Goal: Task Accomplishment & Management: Use online tool/utility

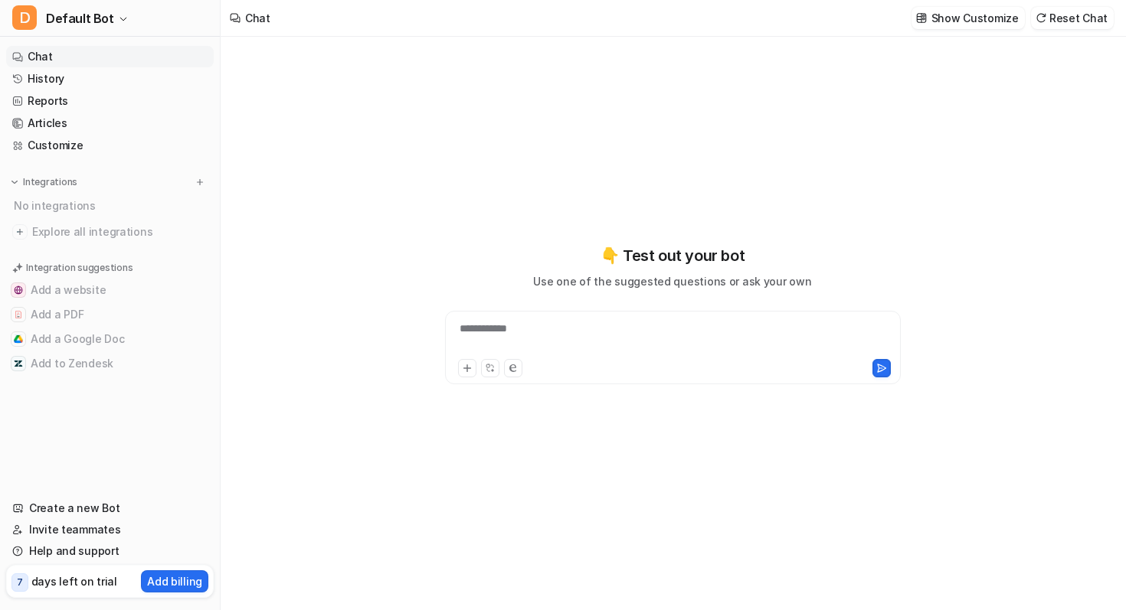
type textarea "**********"
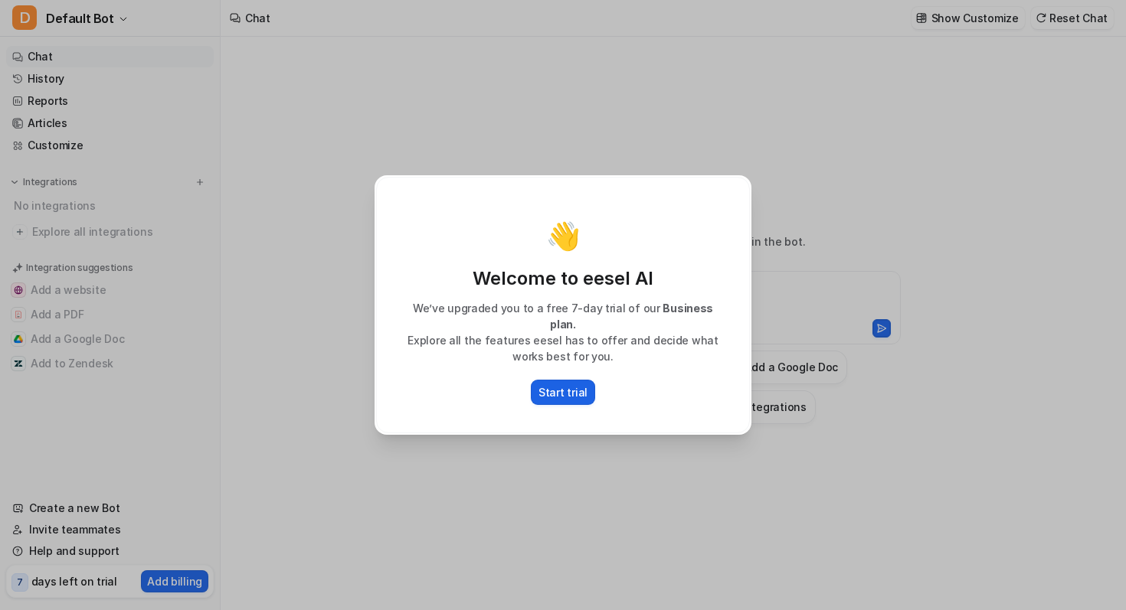
click at [567, 384] on p "Start trial" at bounding box center [562, 392] width 49 height 16
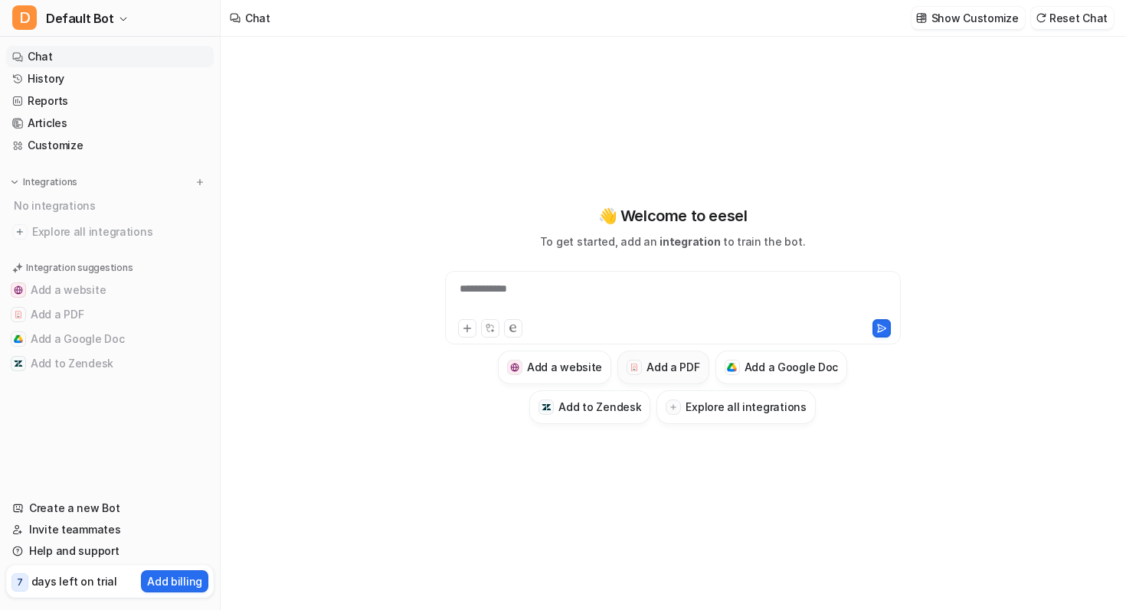
click at [634, 361] on div at bounding box center [633, 367] width 15 height 15
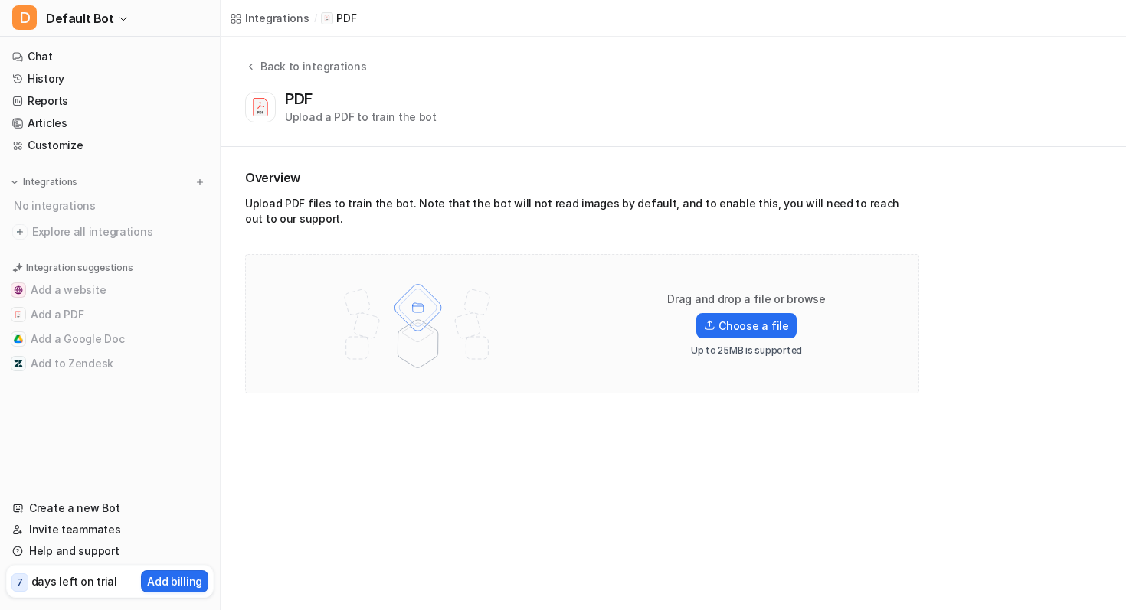
click at [657, 358] on div "Drag and drop a file or browse Choose a file Up to 25MB is supported" at bounding box center [582, 323] width 642 height 107
click at [729, 323] on label "Choose a file" at bounding box center [746, 325] width 100 height 25
click at [0, 0] on input "Choose a file" at bounding box center [0, 0] width 0 height 0
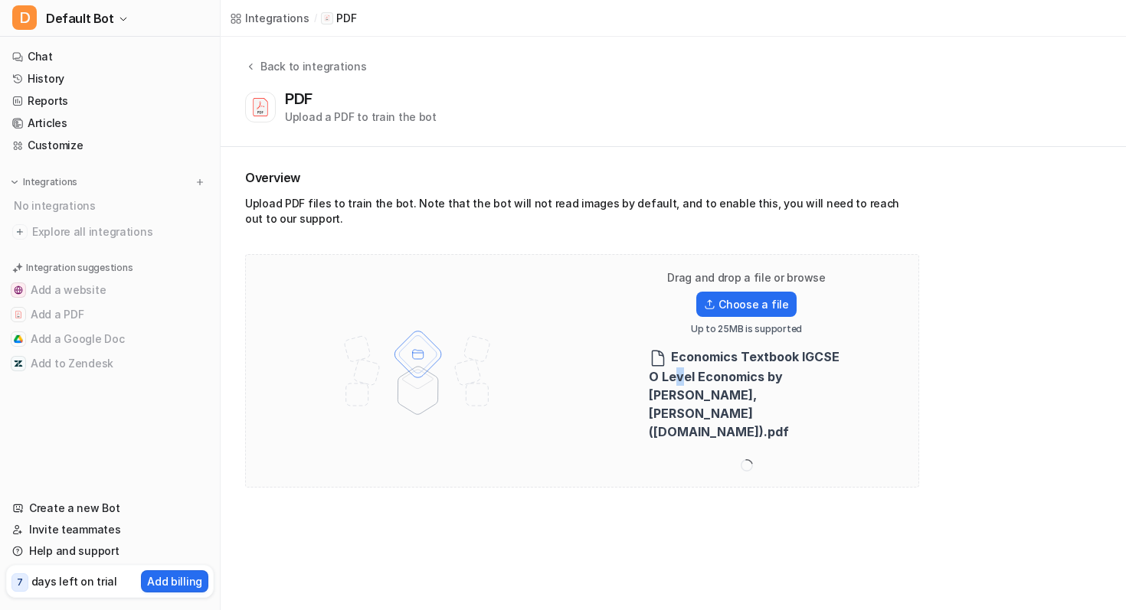
drag, startPoint x: 672, startPoint y: 374, endPoint x: 684, endPoint y: 374, distance: 12.3
click at [684, 374] on b "Economics Textbook IGCSE O Level Economics by [PERSON_NAME], [PERSON_NAME] ([DO…" at bounding box center [744, 394] width 191 height 90
click at [642, 368] on div "Drag and drop a file or browse Choose a file Up to 25MB is supported Economics …" at bounding box center [582, 370] width 642 height 201
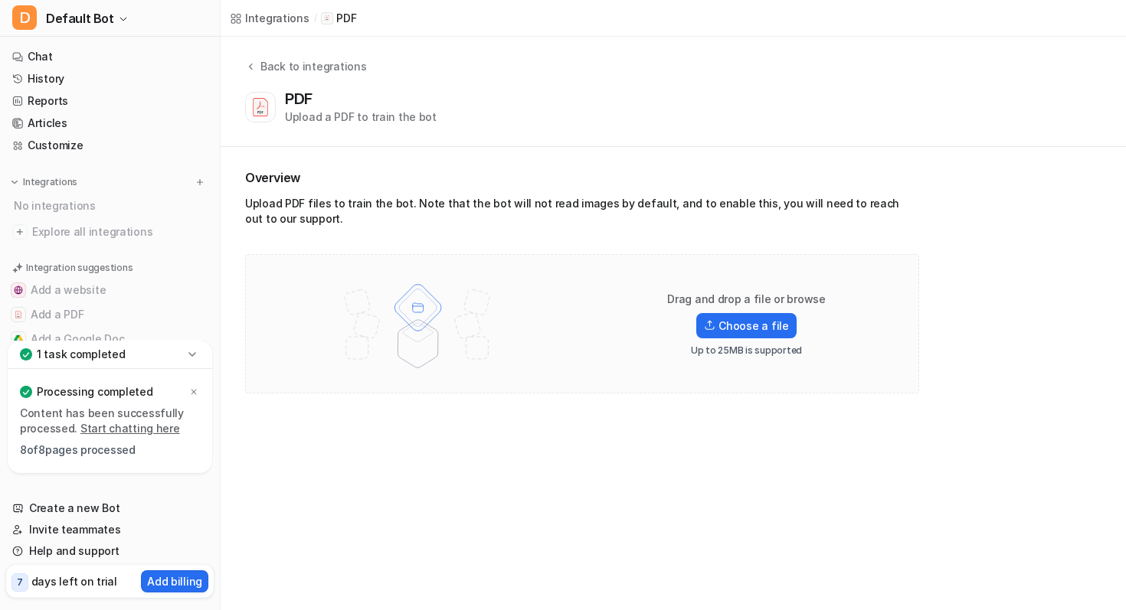
click at [96, 352] on p "1 task completed" at bounding box center [81, 354] width 89 height 15
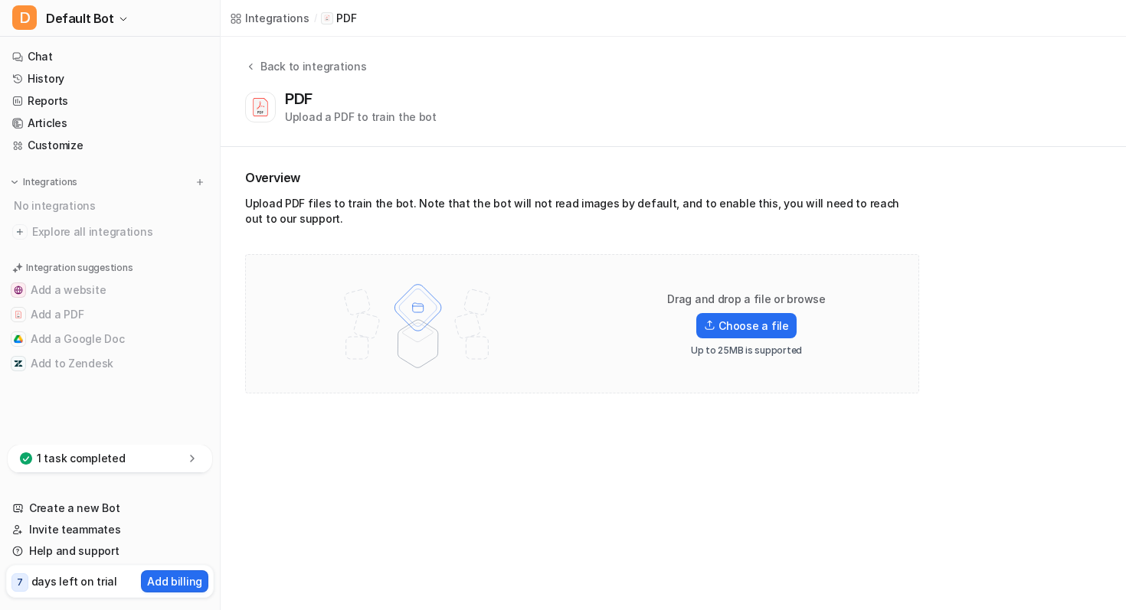
click at [80, 463] on p "1 task completed" at bounding box center [81, 458] width 89 height 15
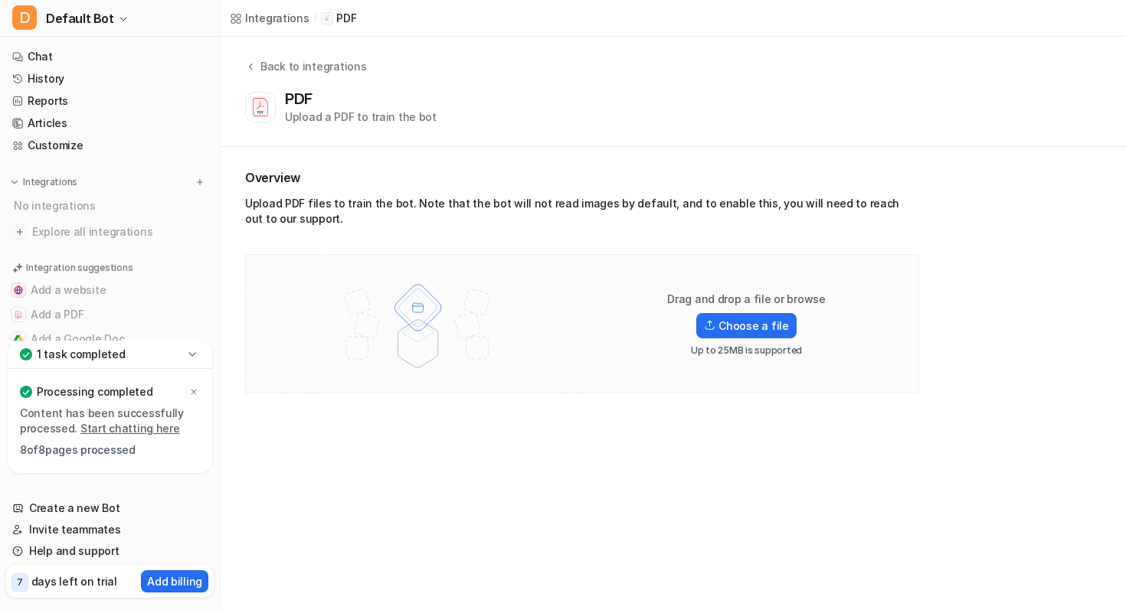
click at [86, 433] on link "Start chatting here" at bounding box center [130, 428] width 100 height 13
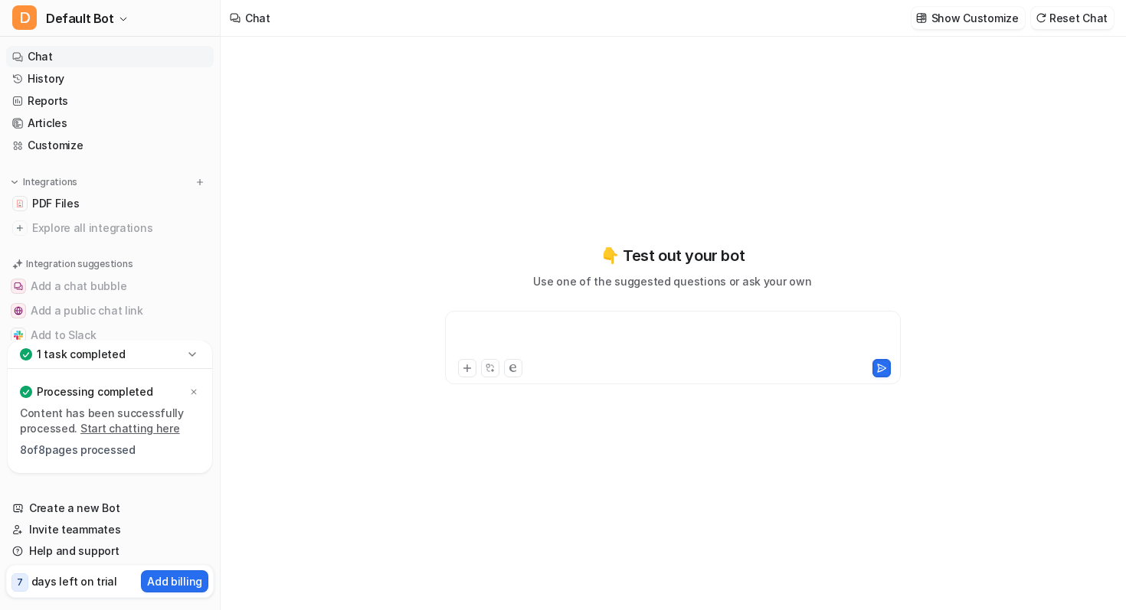
click at [518, 331] on div at bounding box center [673, 338] width 448 height 35
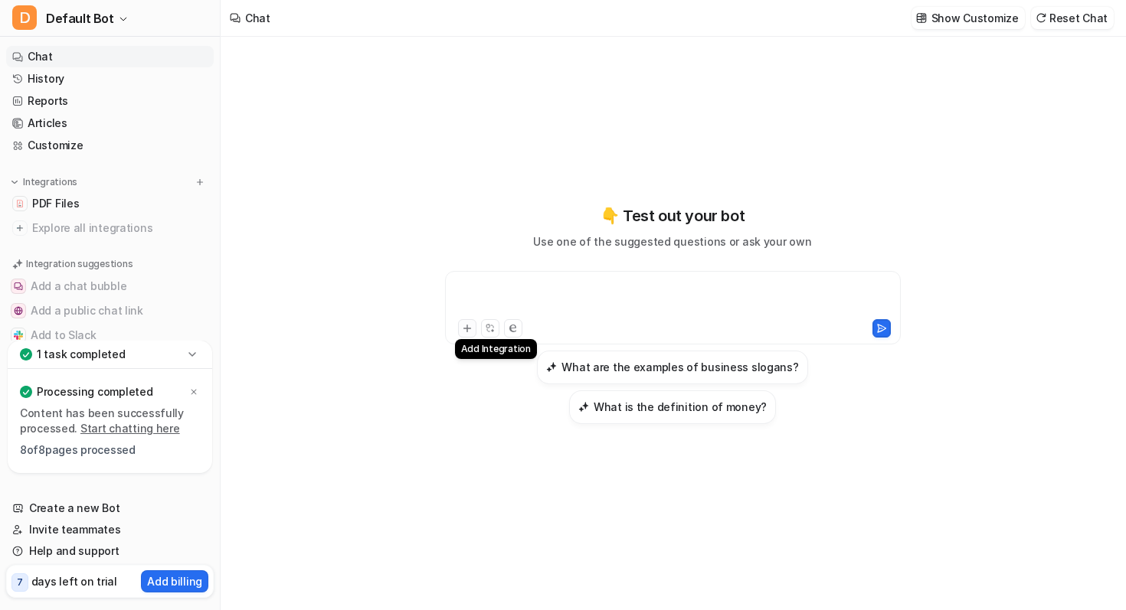
click at [469, 334] on icon at bounding box center [467, 328] width 11 height 11
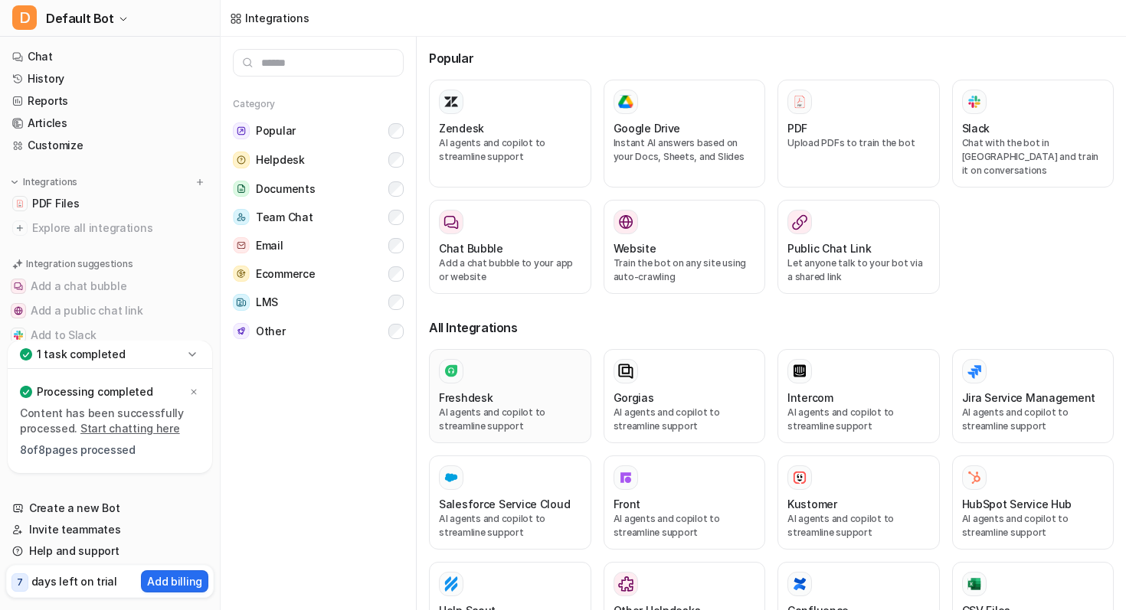
click at [472, 359] on div at bounding box center [510, 371] width 142 height 25
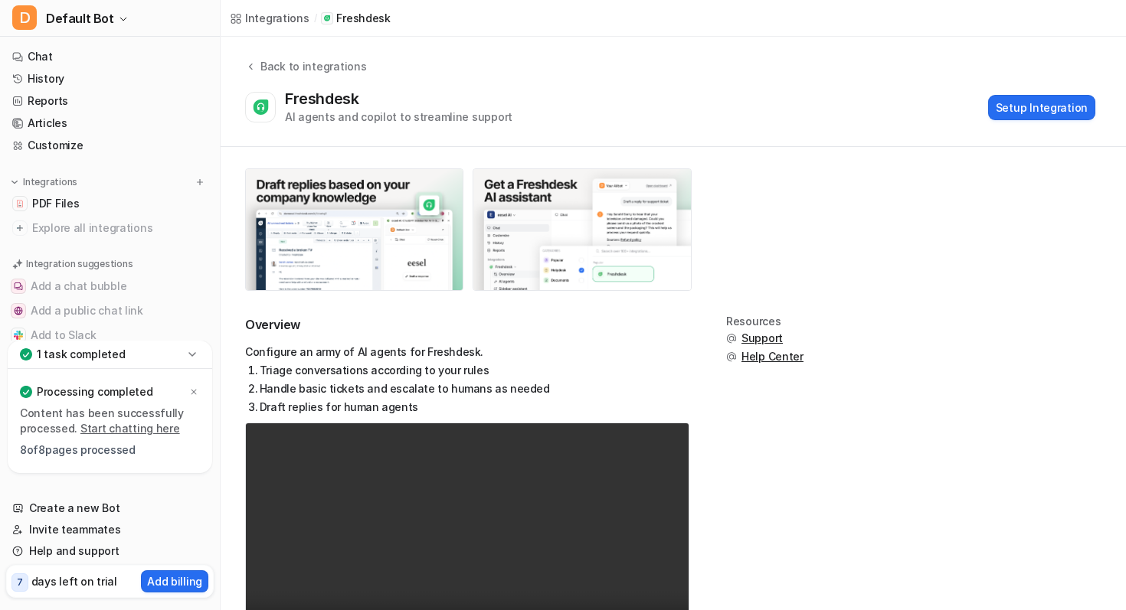
click at [257, 16] on div "Integrations" at bounding box center [277, 18] width 64 height 16
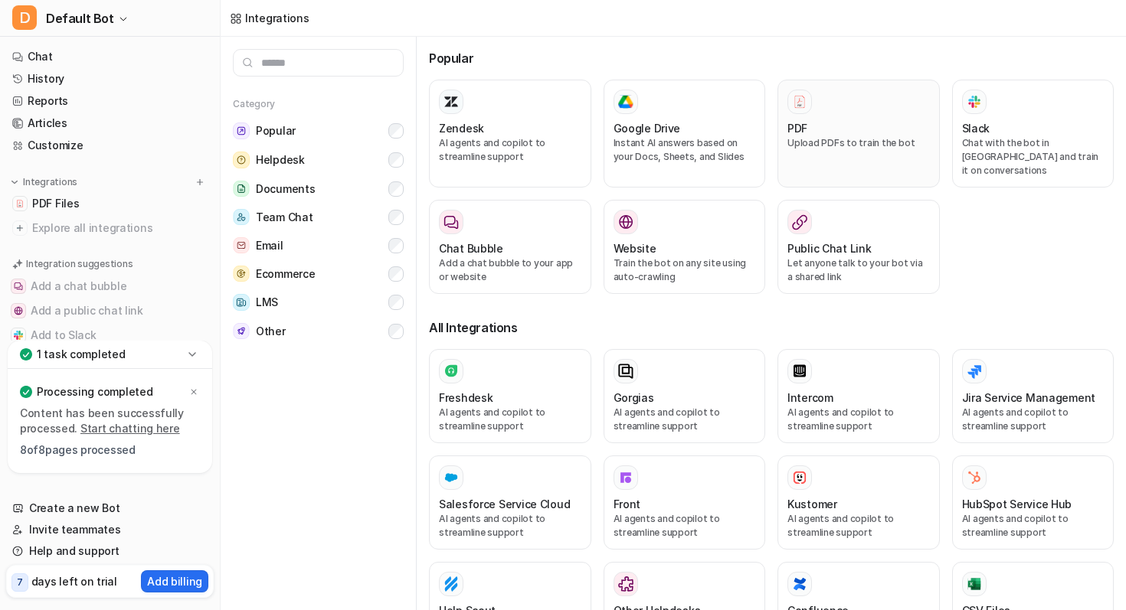
click at [853, 146] on p "Upload PDFs to train the bot" at bounding box center [858, 143] width 142 height 14
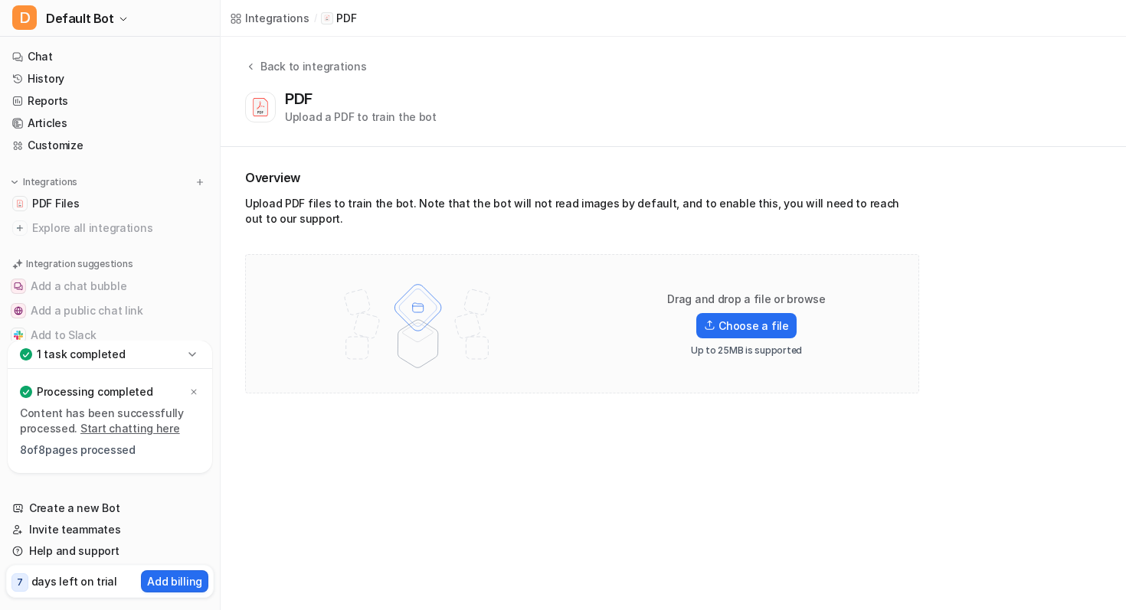
click at [191, 355] on icon at bounding box center [192, 354] width 15 height 15
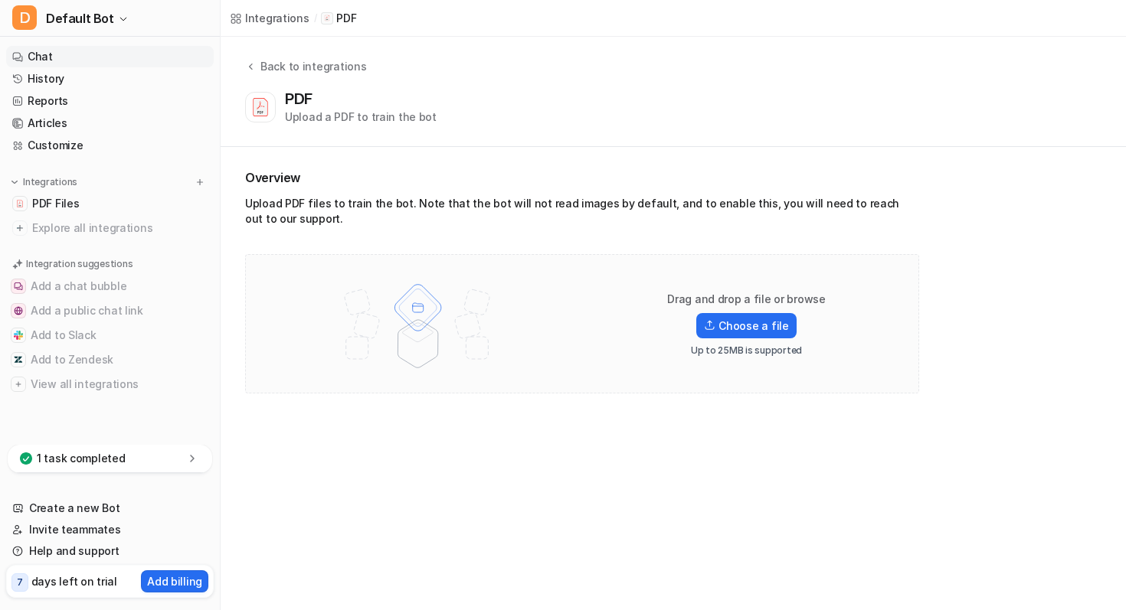
click at [68, 55] on link "Chat" at bounding box center [109, 56] width 207 height 21
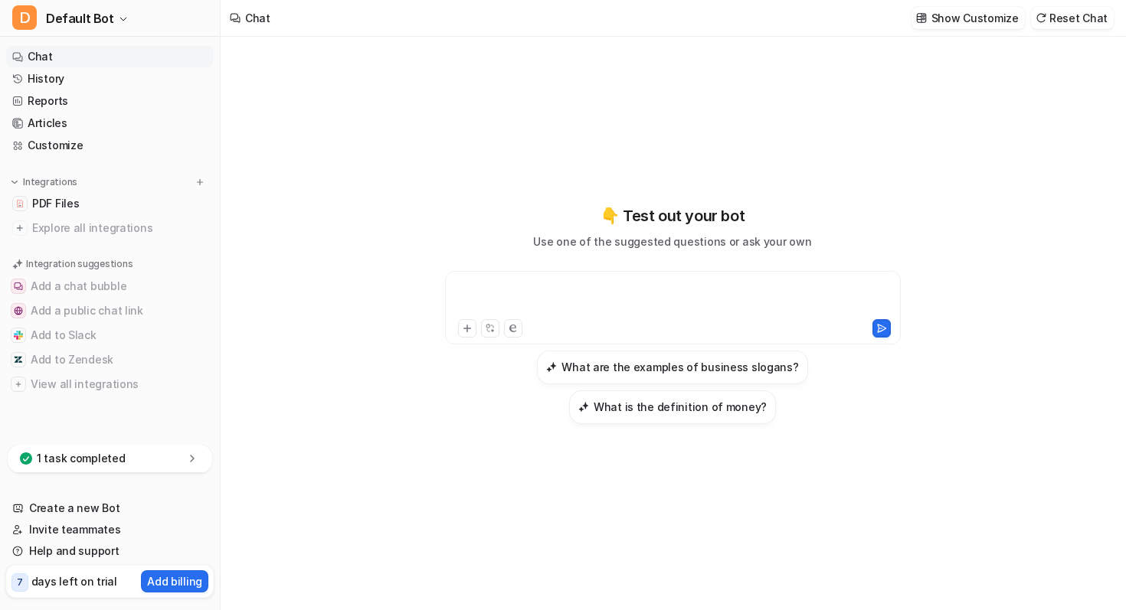
click at [607, 316] on div at bounding box center [673, 298] width 448 height 35
click at [688, 309] on div "**********" at bounding box center [673, 298] width 448 height 35
click at [688, 311] on div "**********" at bounding box center [673, 298] width 448 height 35
click at [776, 305] on div "**********" at bounding box center [673, 298] width 448 height 35
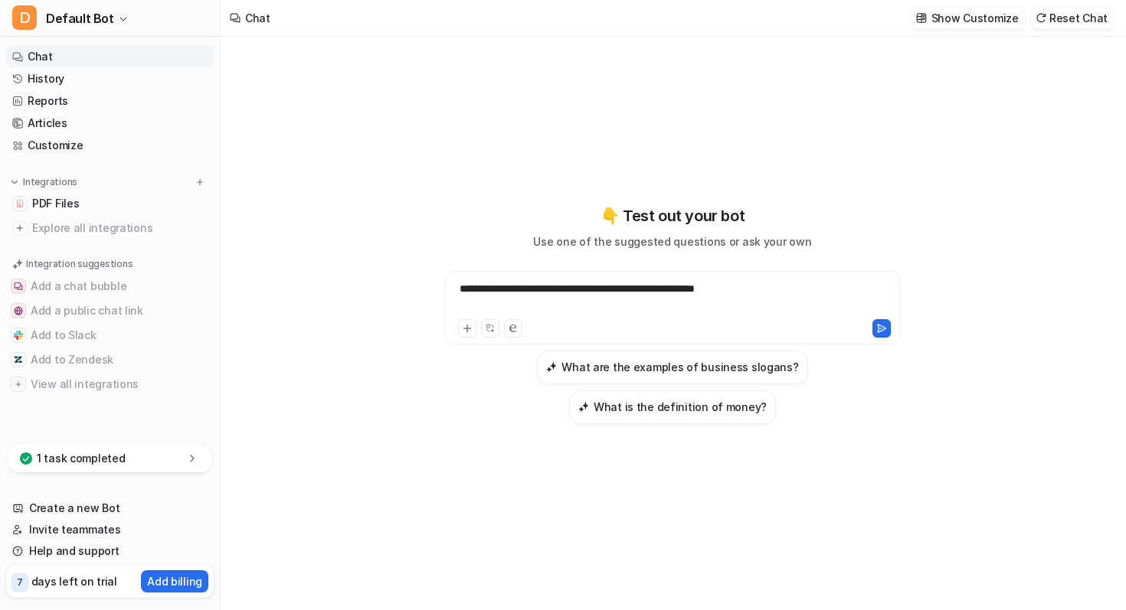
click at [776, 305] on div "**********" at bounding box center [673, 298] width 448 height 35
click at [881, 338] on button at bounding box center [881, 328] width 18 height 18
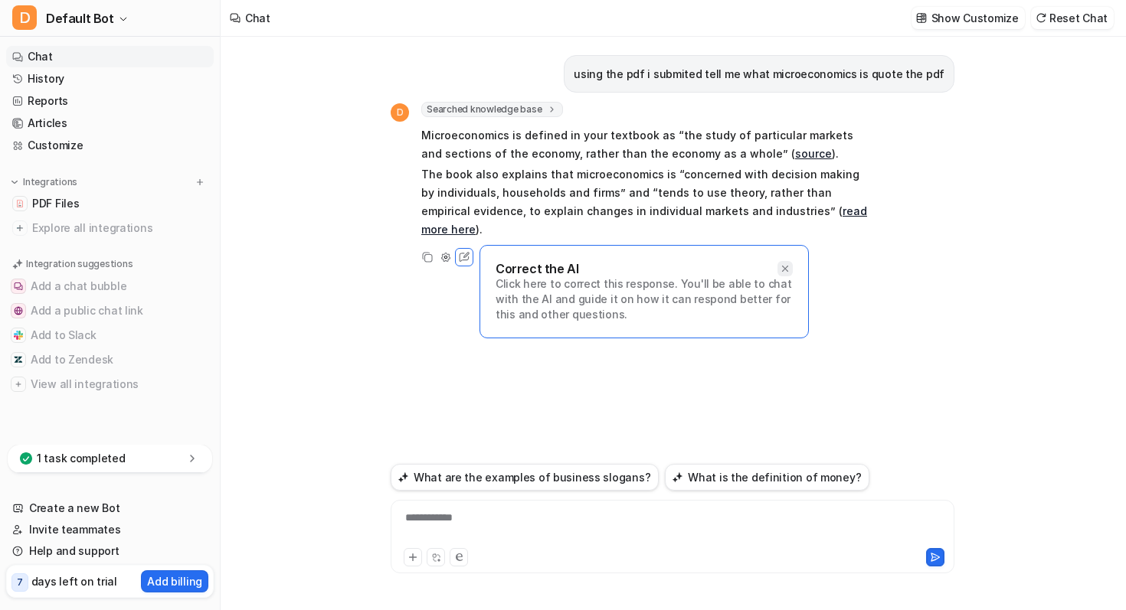
click at [781, 263] on icon at bounding box center [784, 268] width 11 height 11
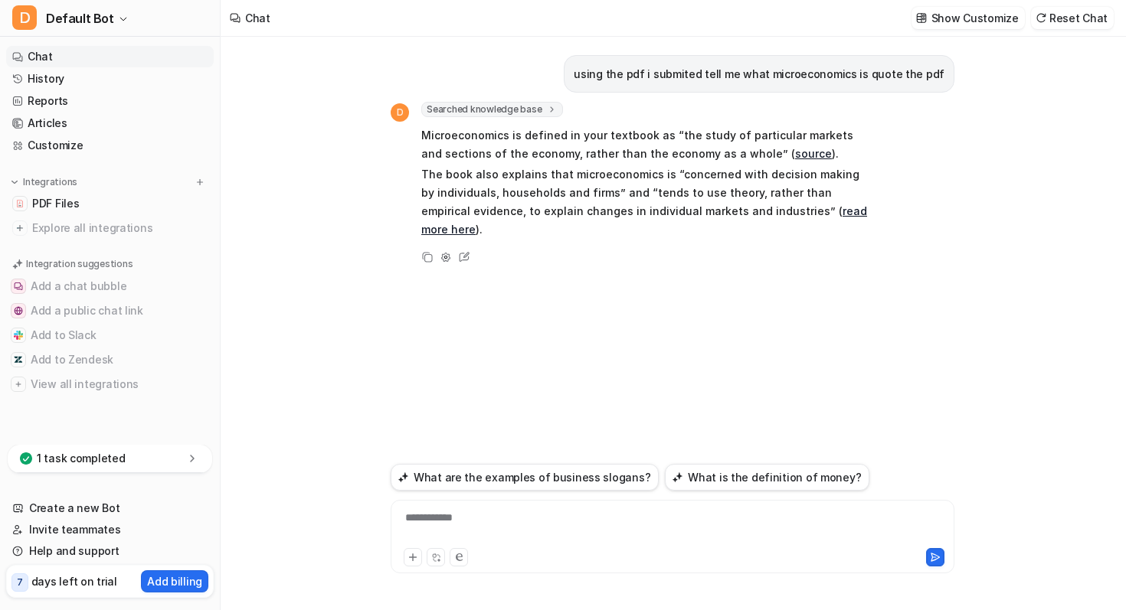
click at [784, 212] on link "read more here" at bounding box center [644, 219] width 446 height 31
